Goal: Task Accomplishment & Management: Manage account settings

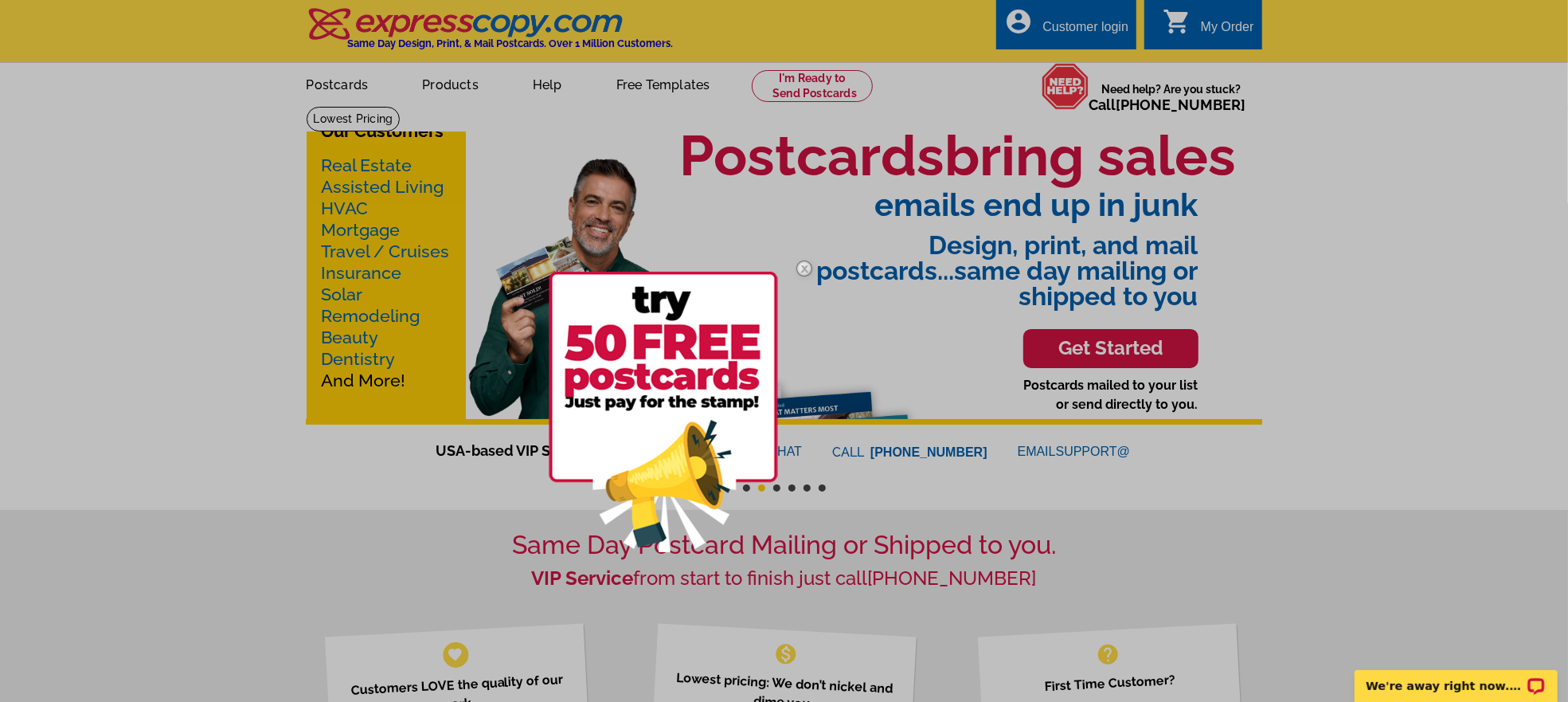
click at [970, 34] on div at bounding box center [784, 351] width 1568 height 702
click at [1001, 37] on div at bounding box center [784, 351] width 1568 height 702
click at [798, 271] on img at bounding box center [804, 268] width 46 height 46
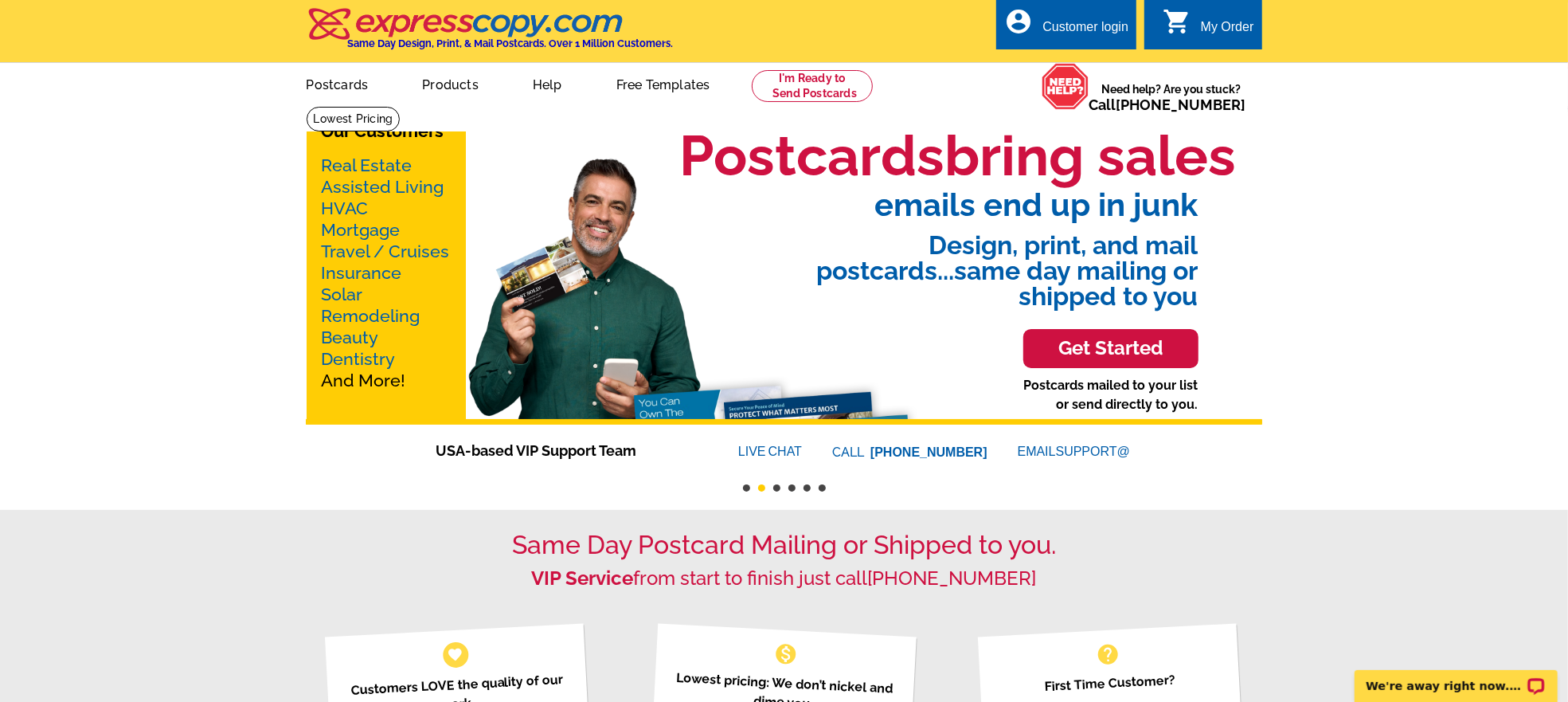
click at [1077, 28] on div "Customer login" at bounding box center [1085, 31] width 86 height 23
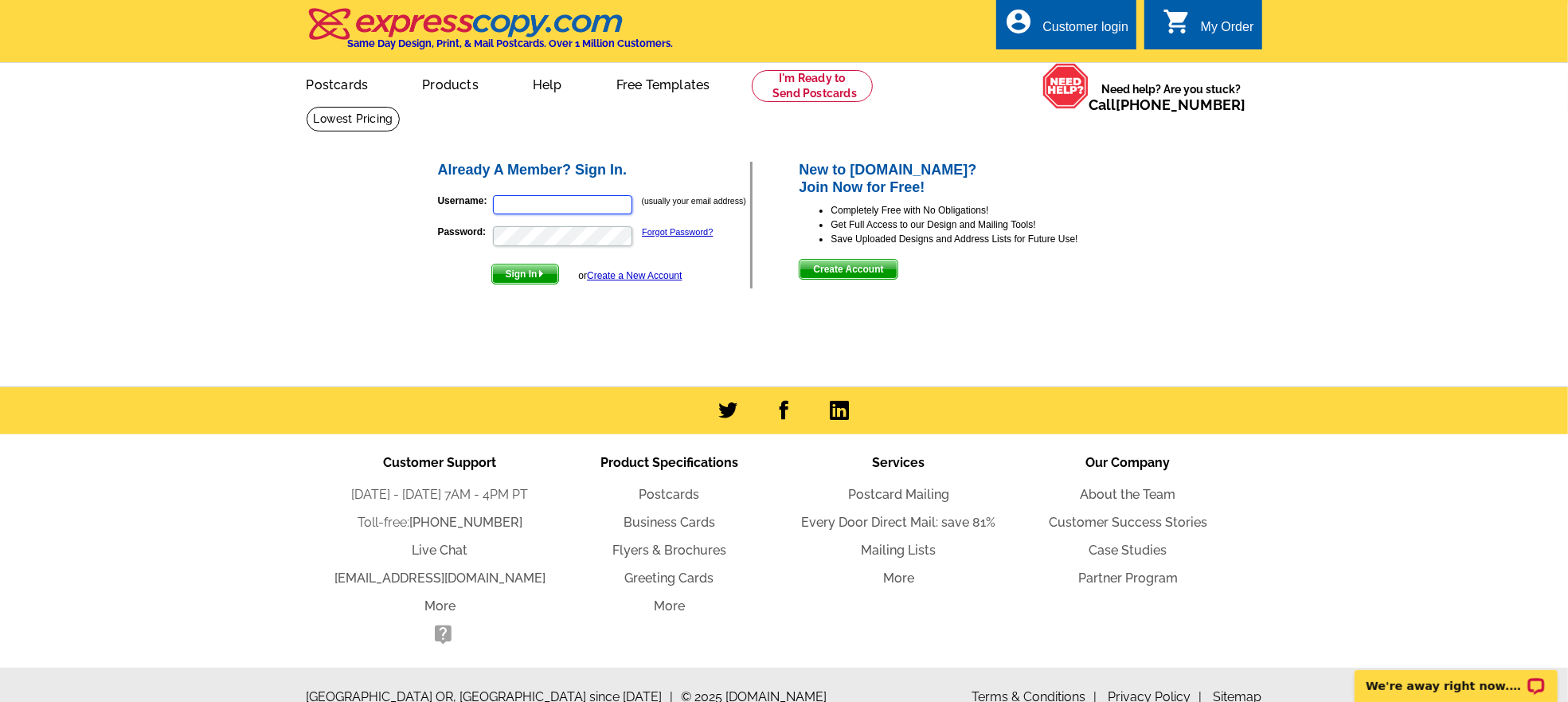
type input "[PERSON_NAME][EMAIL_ADDRESS][DOMAIN_NAME]"
click at [522, 276] on span "Sign In" at bounding box center [525, 274] width 66 height 19
